Goal: Communication & Community: Answer question/provide support

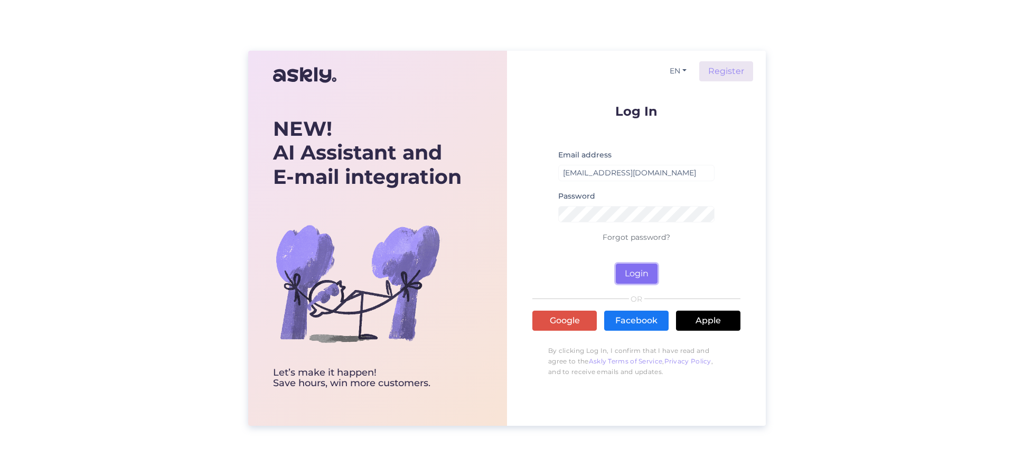
click at [647, 275] on button "Login" at bounding box center [637, 273] width 42 height 20
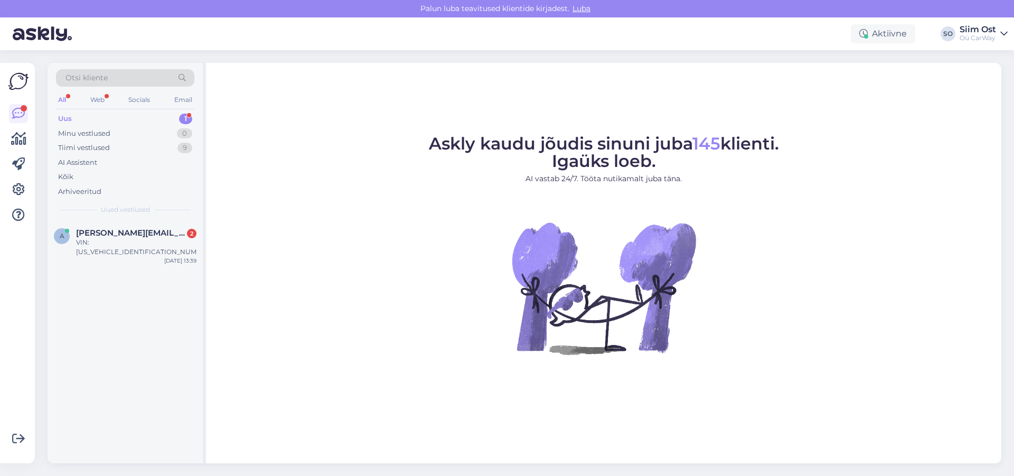
click at [68, 114] on div "Uus" at bounding box center [65, 119] width 14 height 11
click at [106, 240] on div "VIN: [US_VEHICLE_IDENTIFICATION_NUMBER]" at bounding box center [136, 247] width 120 height 19
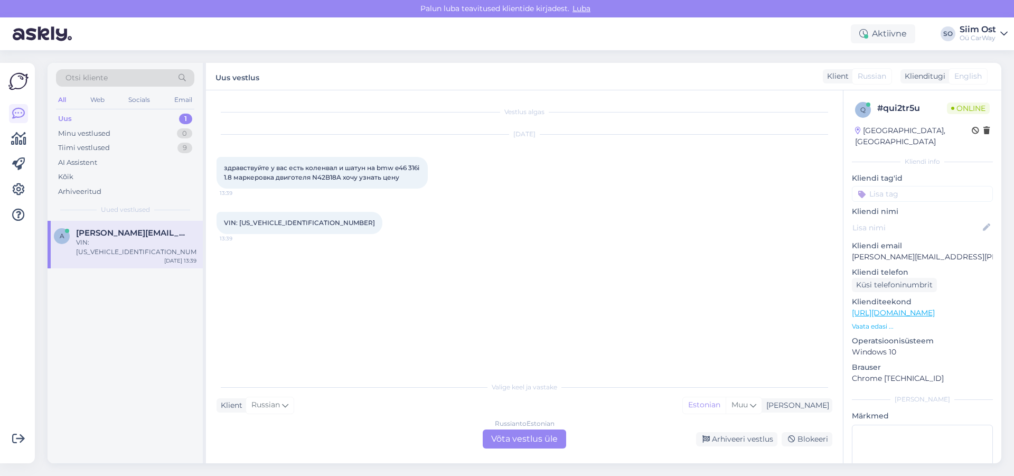
drag, startPoint x: 516, startPoint y: 439, endPoint x: 502, endPoint y: 436, distance: 15.1
click at [516, 439] on div "Russian to Estonian Võta vestlus üle" at bounding box center [524, 438] width 83 height 19
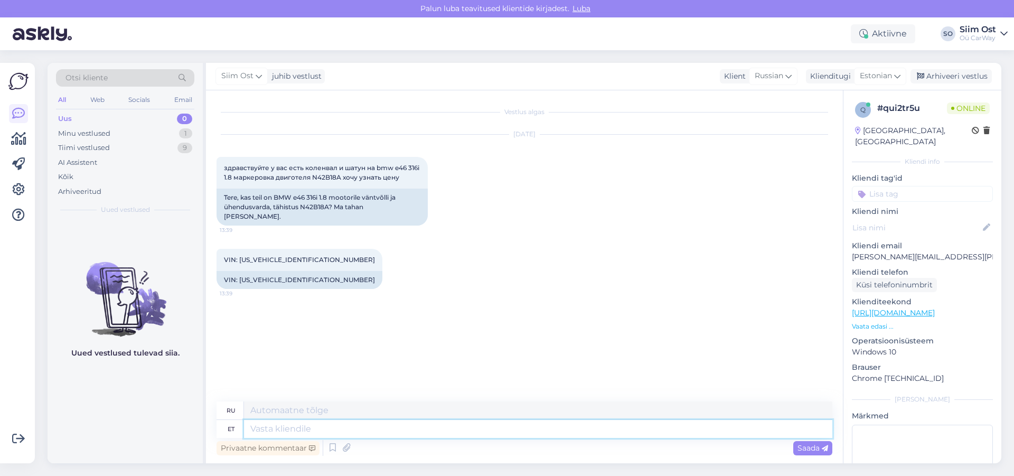
drag, startPoint x: 301, startPoint y: 425, endPoint x: 295, endPoint y: 423, distance: 6.5
click at [300, 425] on textarea at bounding box center [538, 429] width 588 height 18
click at [279, 428] on textarea at bounding box center [538, 429] width 588 height 18
type textarea "Tere,"
type textarea "Привет,"
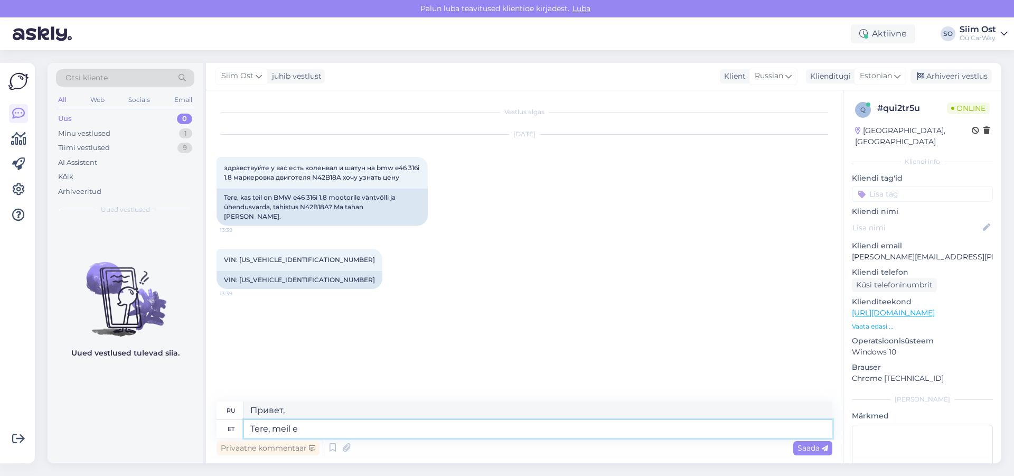
type textarea "Tere, [PERSON_NAME]"
type textarea "Привет, мы"
type textarea "Tere, [PERSON_NAME]"
type textarea "Здравствуйте, у нас нет"
type textarea "Tere, [PERSON_NAME] ole sellist m"
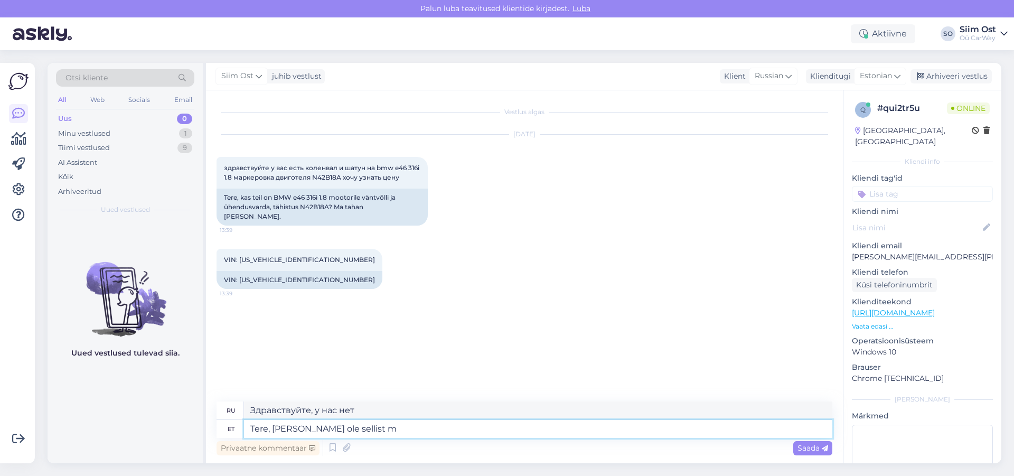
type textarea "Здравствуйте, у нас такого нет."
type textarea "Tere, [PERSON_NAME] ole sellist mootorit"
type textarea "Здравствуйте, у нас нет такого двигателя."
type textarea "Tere, [PERSON_NAME] ole sellist mootorit."
click at [814, 449] on span "Saada" at bounding box center [812, 448] width 31 height 10
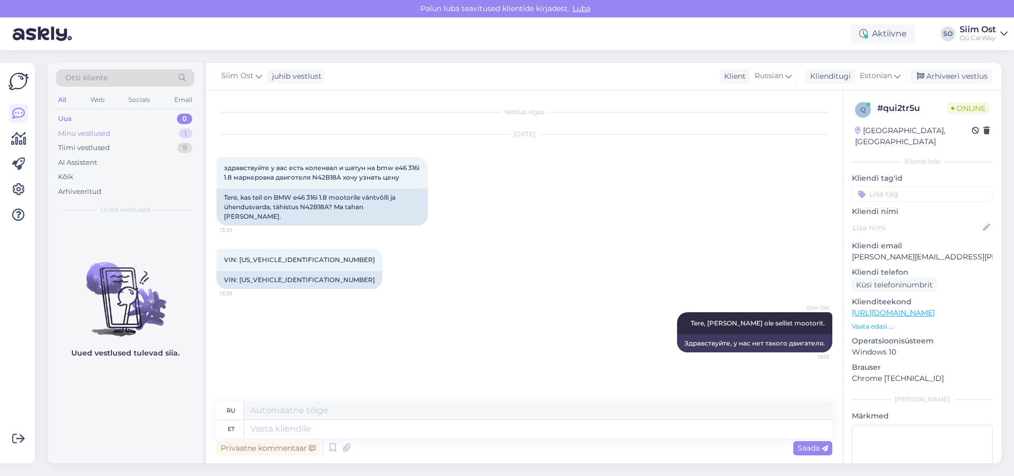
click at [88, 133] on div "Minu vestlused" at bounding box center [84, 133] width 52 height 11
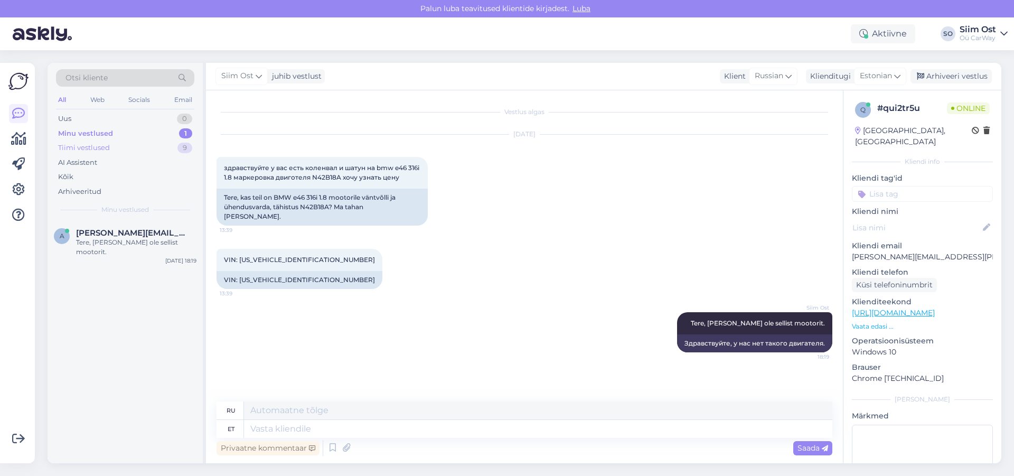
click at [91, 146] on div "Tiimi vestlused" at bounding box center [84, 148] width 52 height 11
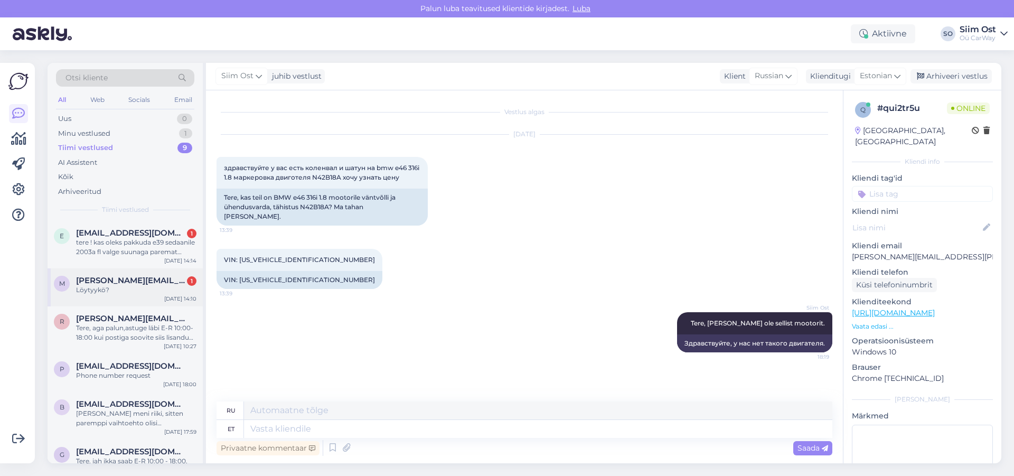
click at [102, 287] on div "Löytyykö?" at bounding box center [136, 290] width 120 height 10
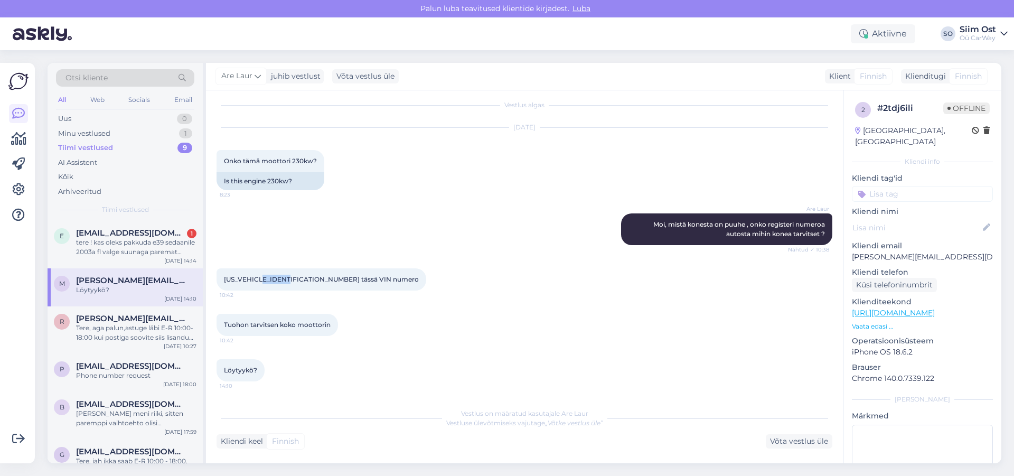
drag, startPoint x: 287, startPoint y: 279, endPoint x: 268, endPoint y: 280, distance: 19.0
click at [268, 280] on span "[US_VEHICLE_IDENTIFICATION_NUMBER] tässä VIN numero" at bounding box center [321, 279] width 195 height 8
copy span "DX32808"
click at [290, 281] on span "[US_VEHICLE_IDENTIFICATION_NUMBER] tässä VIN numero" at bounding box center [321, 279] width 195 height 8
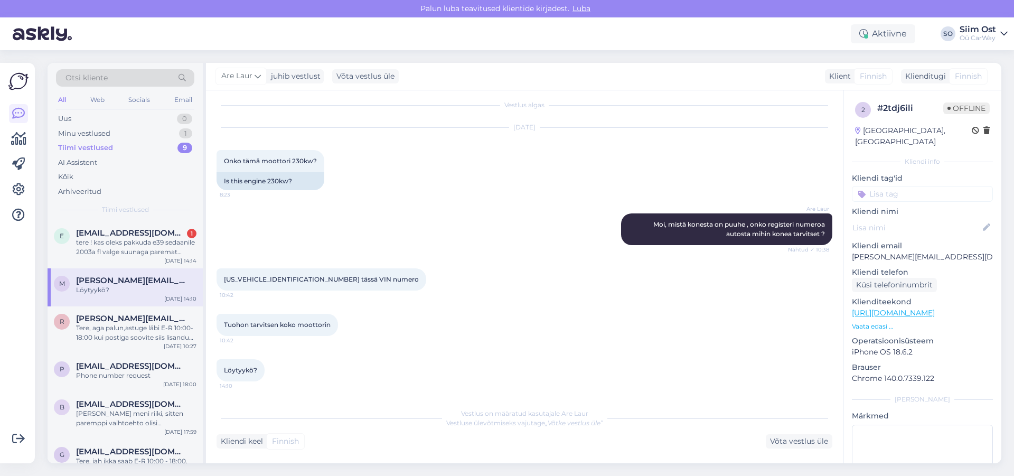
click at [124, 288] on div "Löytyykö?" at bounding box center [136, 290] width 120 height 10
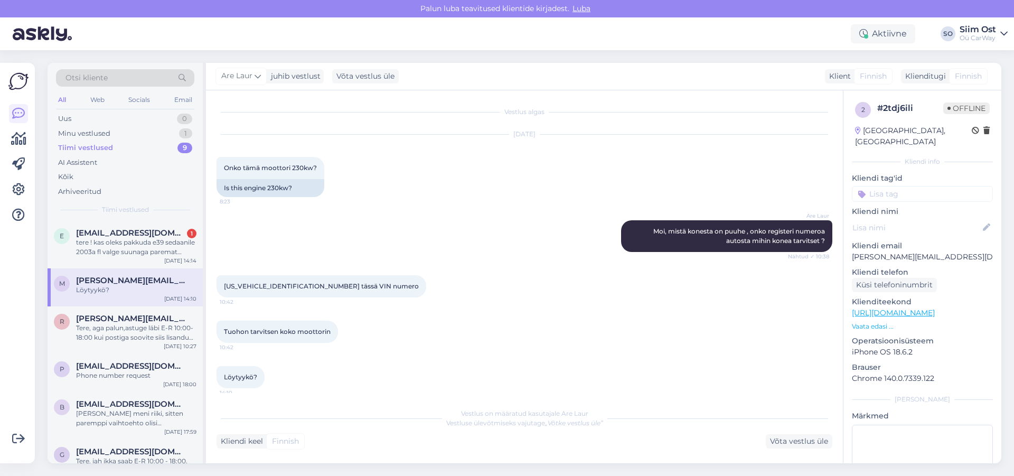
click at [306, 436] on div "Kliendi keel Finnish Võta vestlus üle" at bounding box center [524, 441] width 616 height 14
click at [808, 445] on div "Võta vestlus üle" at bounding box center [799, 441] width 67 height 14
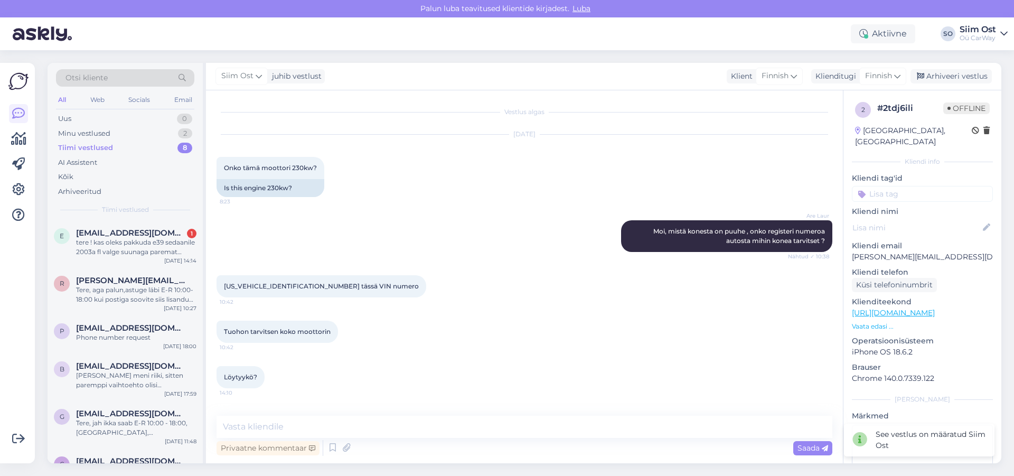
click at [359, 447] on div "Privaatne kommentaar Saada" at bounding box center [524, 448] width 616 height 20
drag, startPoint x: 313, startPoint y: 426, endPoint x: 320, endPoint y: 428, distance: 7.0
click at [313, 427] on textarea at bounding box center [524, 427] width 616 height 22
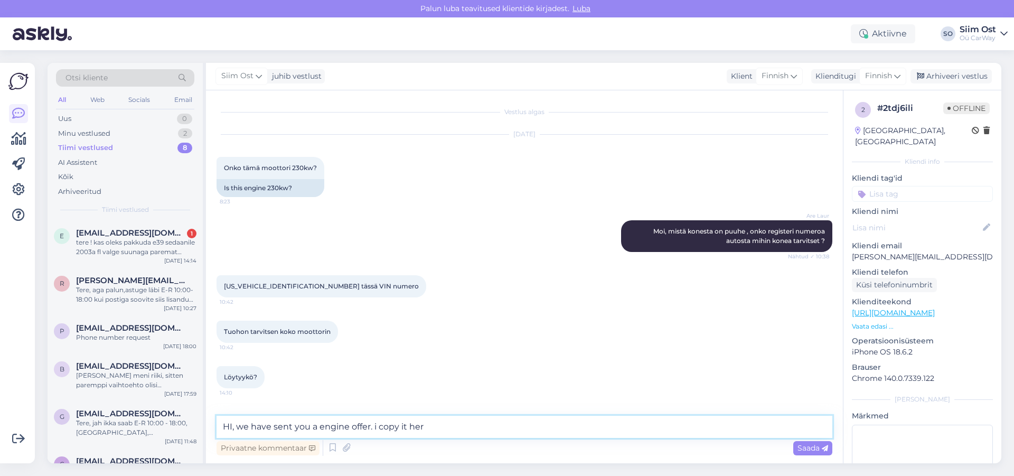
type textarea "HI, we have sent you a engine offer. i copy it here"
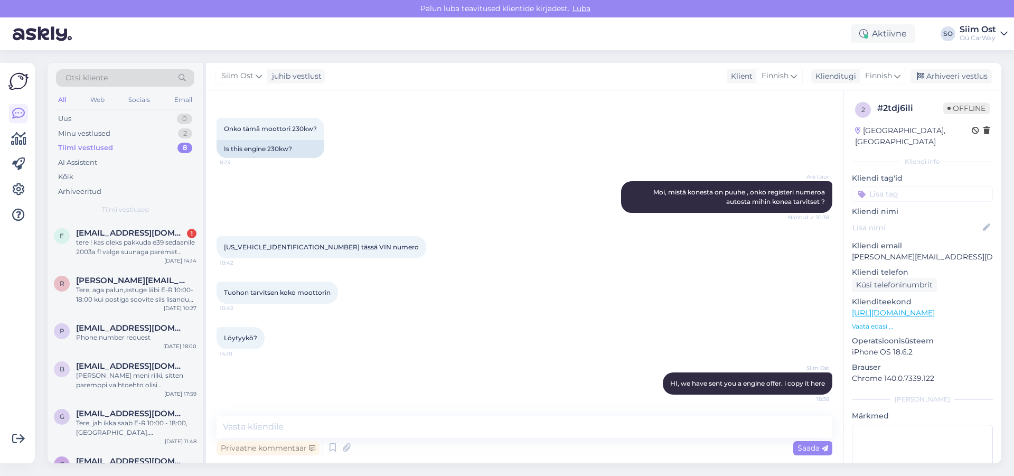
drag, startPoint x: 393, startPoint y: 449, endPoint x: 365, endPoint y: 438, distance: 30.3
click at [393, 449] on div "Privaatne kommentaar Saada" at bounding box center [524, 448] width 616 height 20
click at [331, 425] on textarea at bounding box center [524, 427] width 616 height 22
paste textarea "At the moment, CarWay bmwlammutus [DOMAIN_NAME] has CHECKED ENGINES of the foll…"
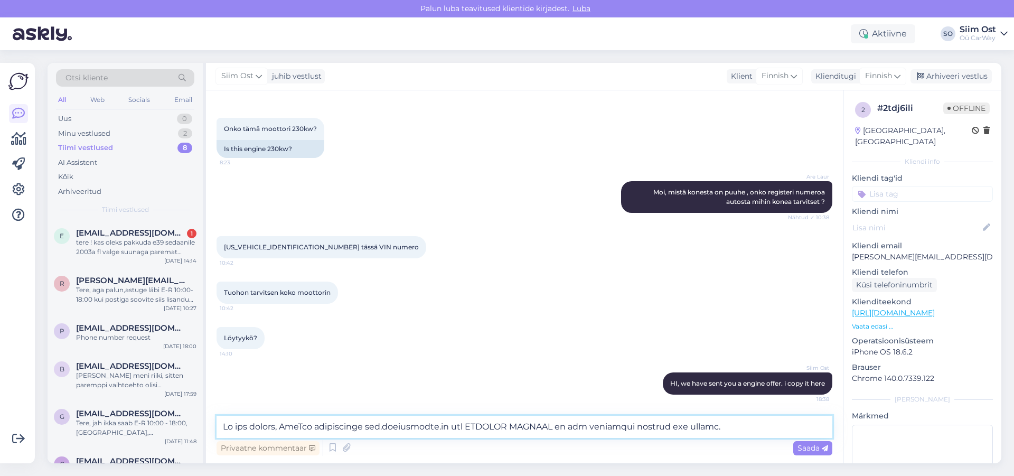
scroll to position [477, 0]
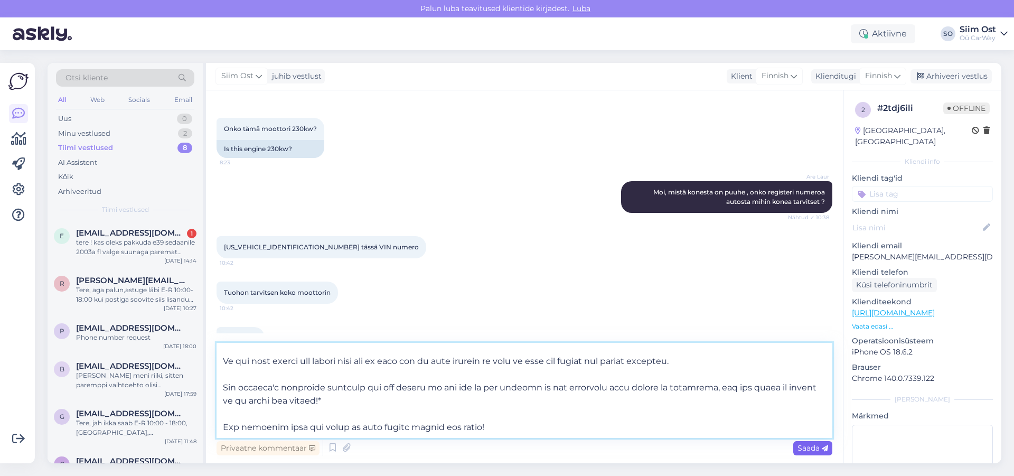
type textarea "At the moment, CarWay bmwlammutus [DOMAIN_NAME] has CHECKED ENGINES of the foll…"
click at [813, 445] on span "Saada" at bounding box center [812, 448] width 31 height 10
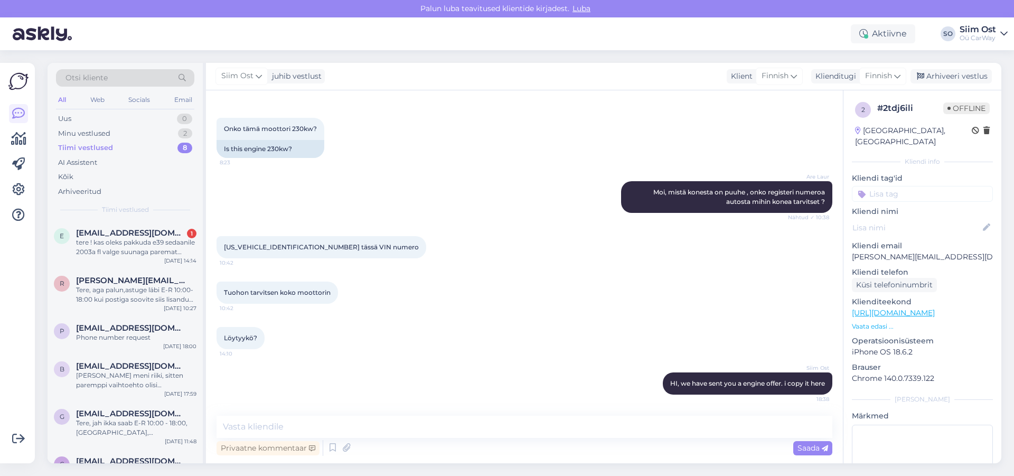
scroll to position [0, 0]
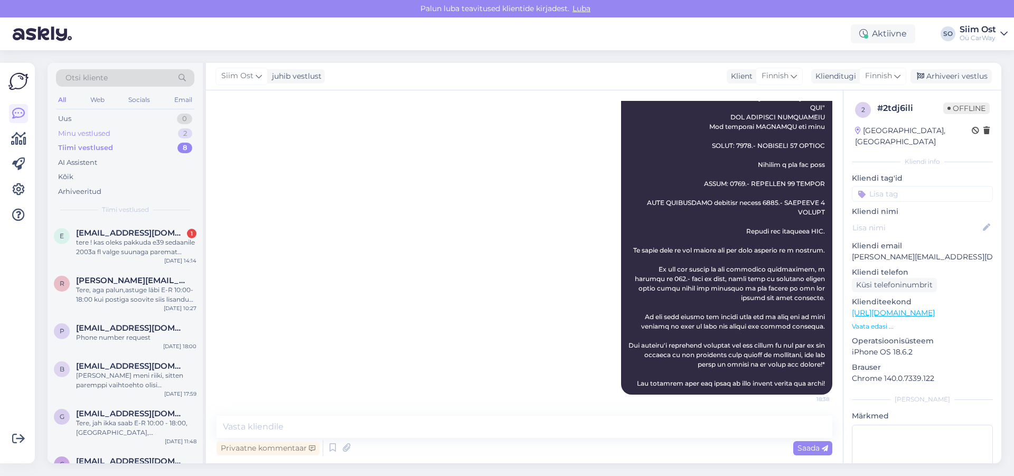
click at [90, 136] on div "Minu vestlused" at bounding box center [84, 133] width 52 height 11
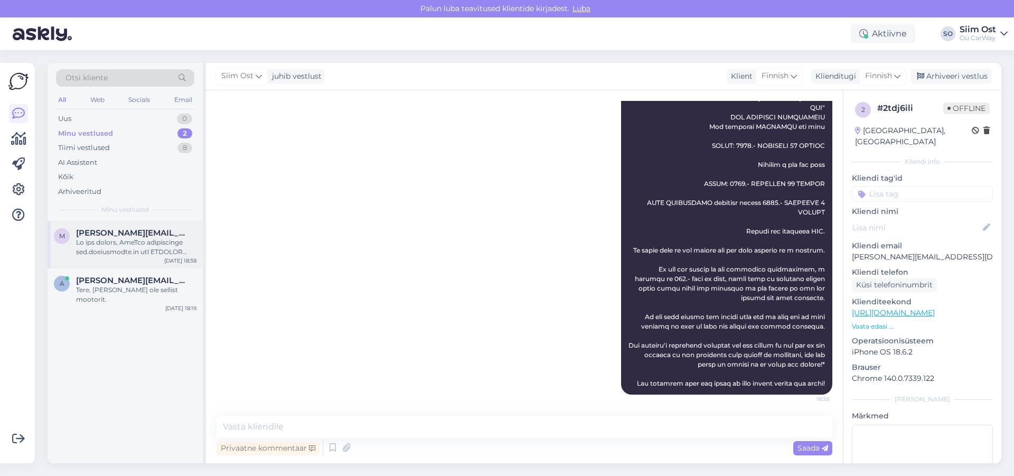
click at [114, 243] on div at bounding box center [136, 247] width 120 height 19
